Goal: Check status

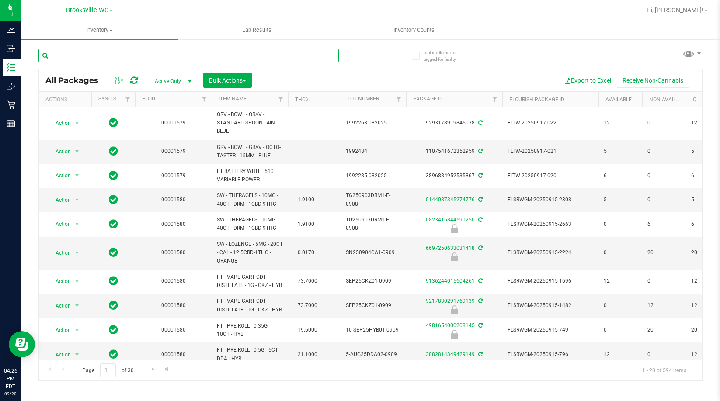
click at [161, 56] on input "text" at bounding box center [188, 55] width 300 height 13
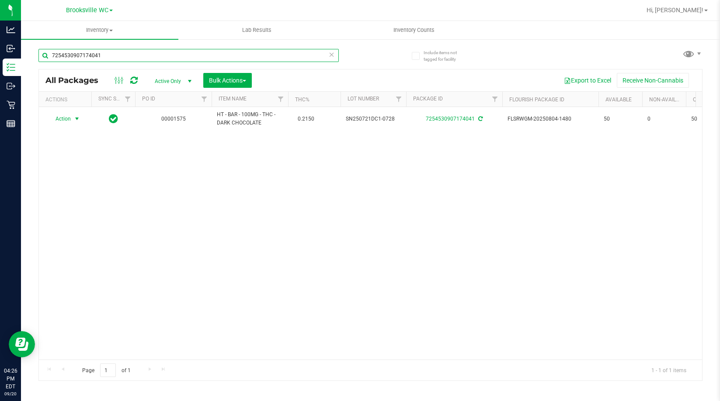
type input "7254530907174041"
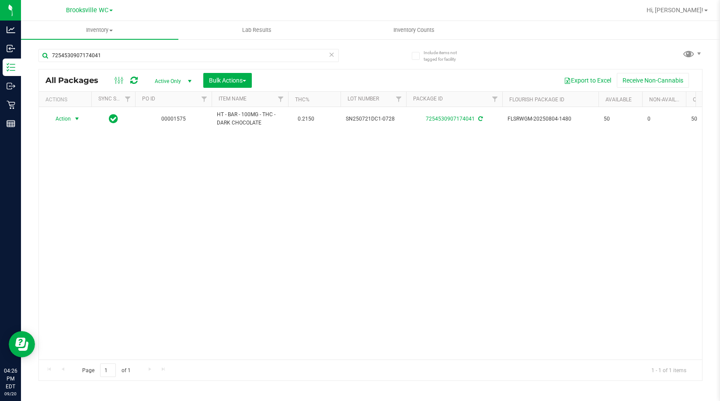
click at [70, 121] on span "Action" at bounding box center [60, 119] width 24 height 12
click at [312, 193] on div "Action Action Adjust qty Create package Edit attributes Global inventory Locate…" at bounding box center [370, 233] width 663 height 253
